Goal: Consume media (video, audio)

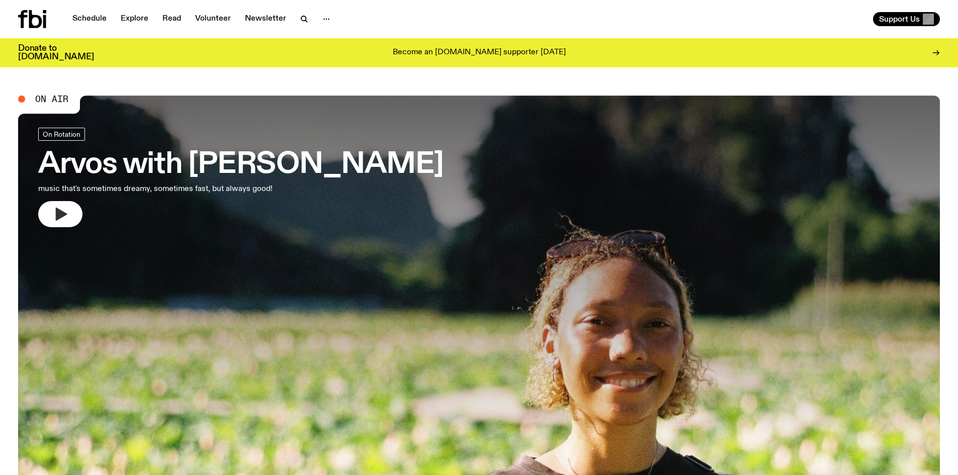
click at [65, 214] on icon "button" at bounding box center [62, 214] width 12 height 13
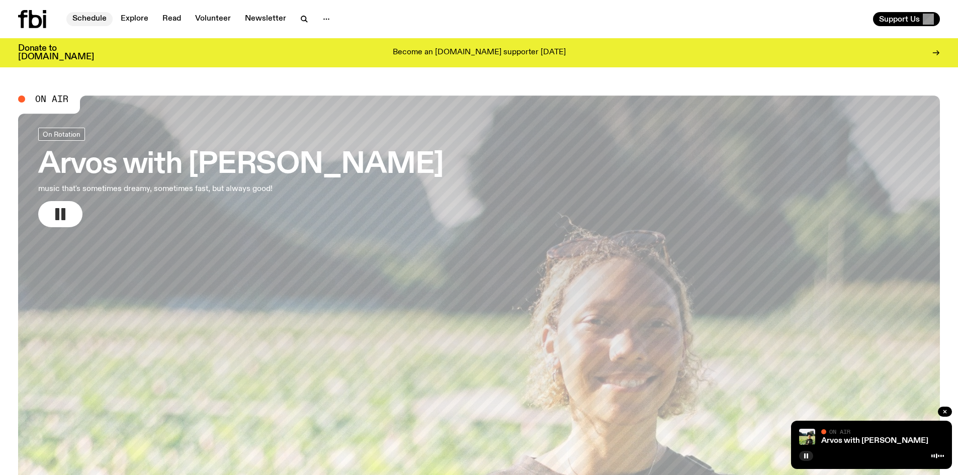
click at [78, 21] on link "Schedule" at bounding box center [89, 19] width 46 height 14
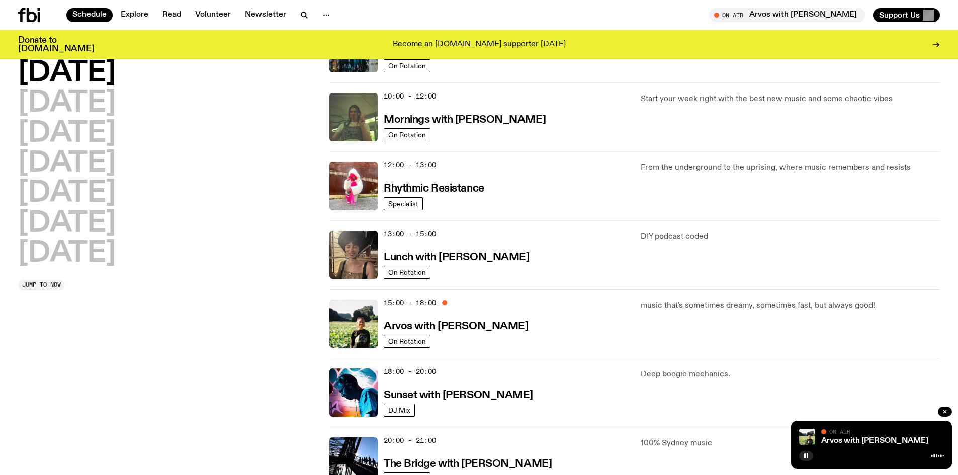
scroll to position [394, 0]
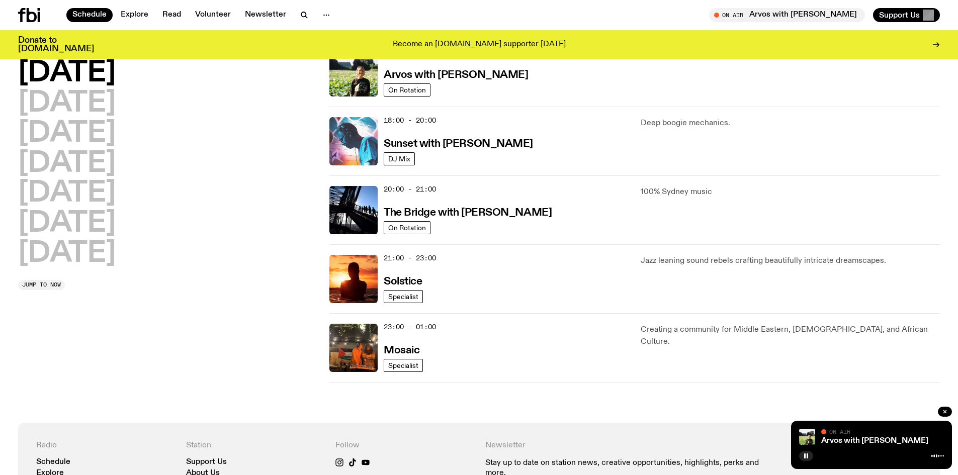
click at [353, 149] on img at bounding box center [354, 141] width 48 height 48
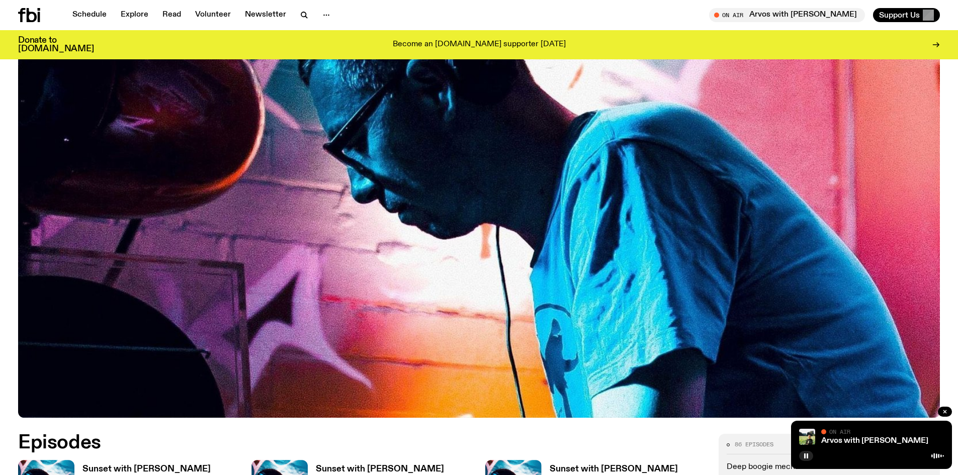
scroll to position [445, 0]
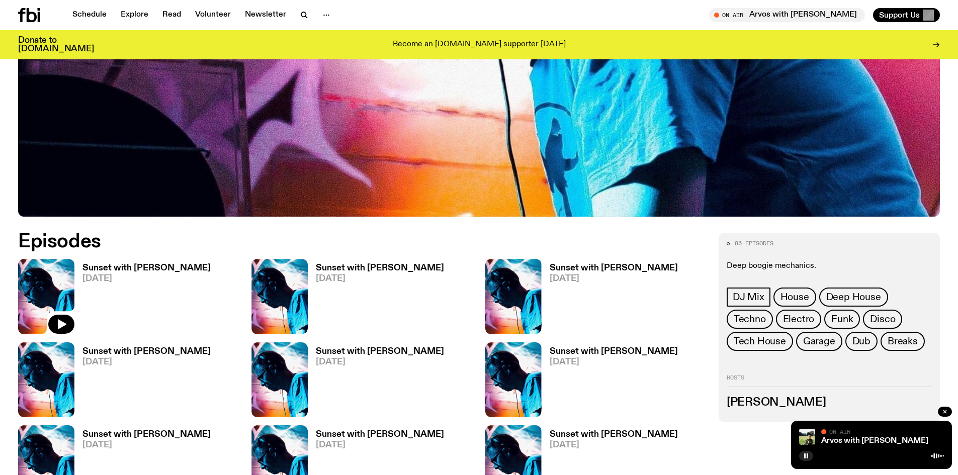
click at [54, 278] on img at bounding box center [46, 296] width 56 height 75
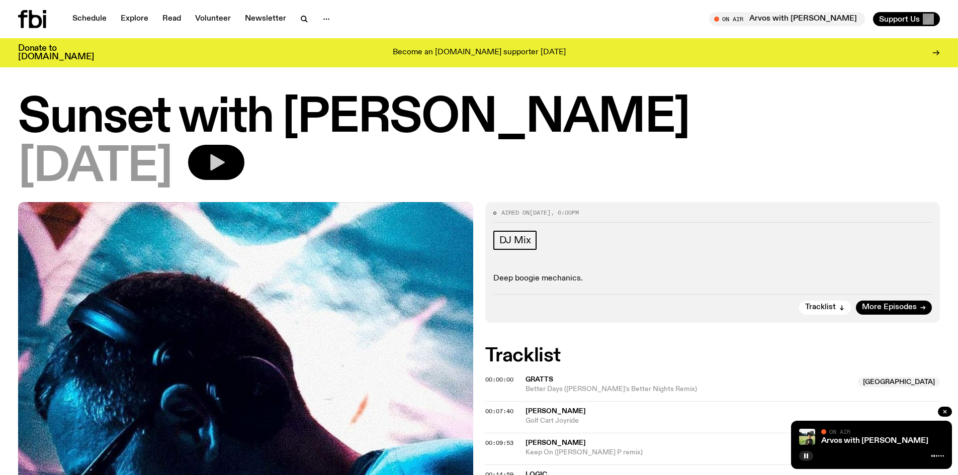
click at [225, 167] on button "button" at bounding box center [216, 162] width 56 height 35
